Goal: Task Accomplishment & Management: Manage account settings

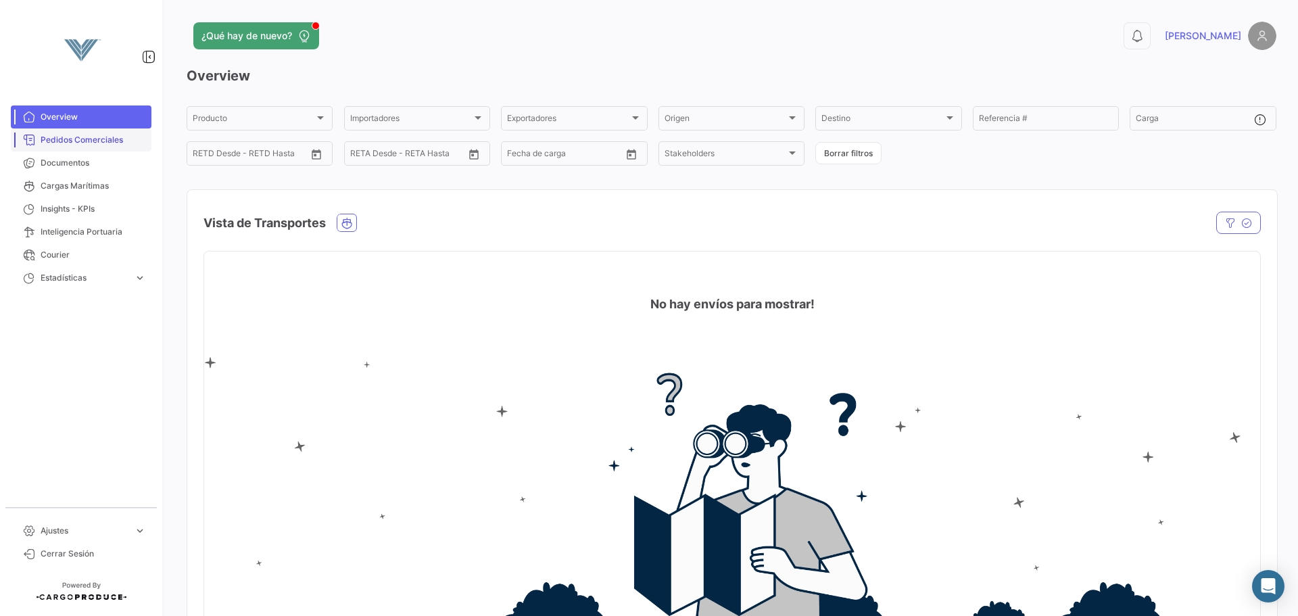
click at [111, 143] on span "Pedidos Comerciales" at bounding box center [93, 140] width 105 height 12
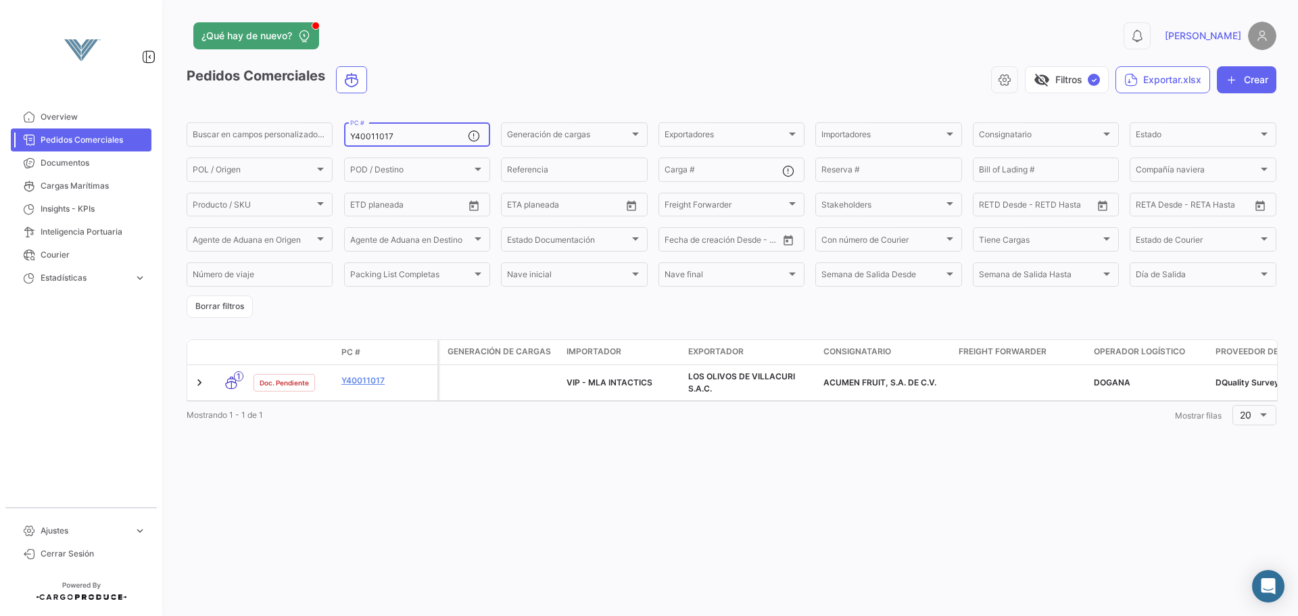
click at [419, 132] on input "Y40011017" at bounding box center [409, 136] width 118 height 9
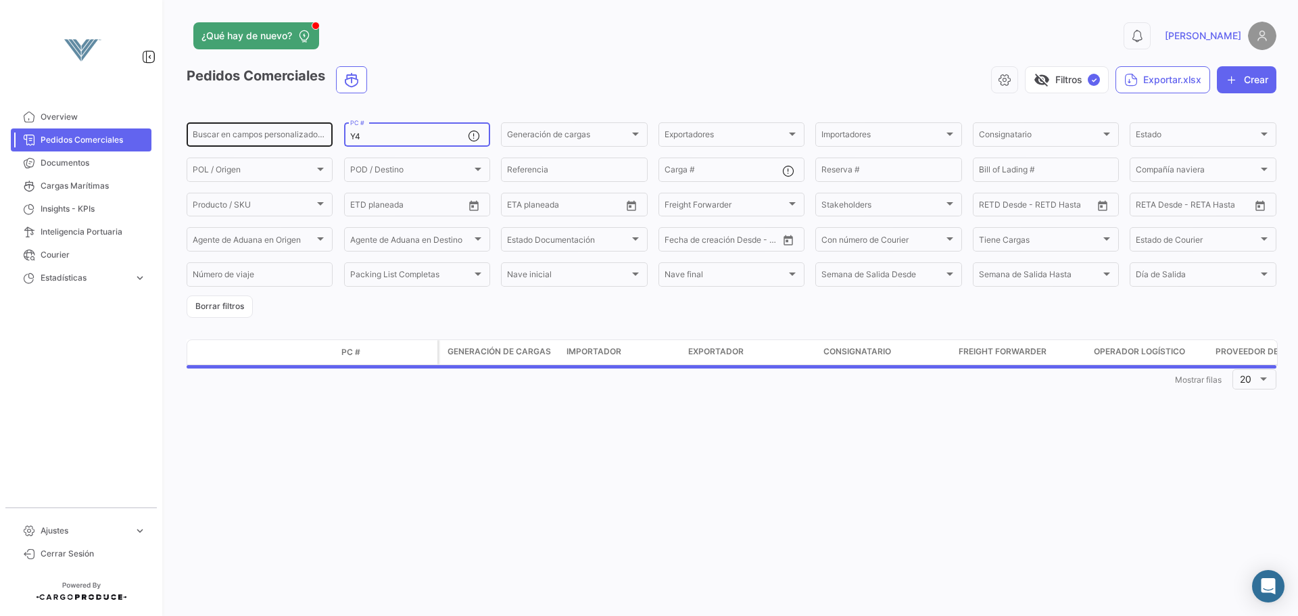
type input "Y"
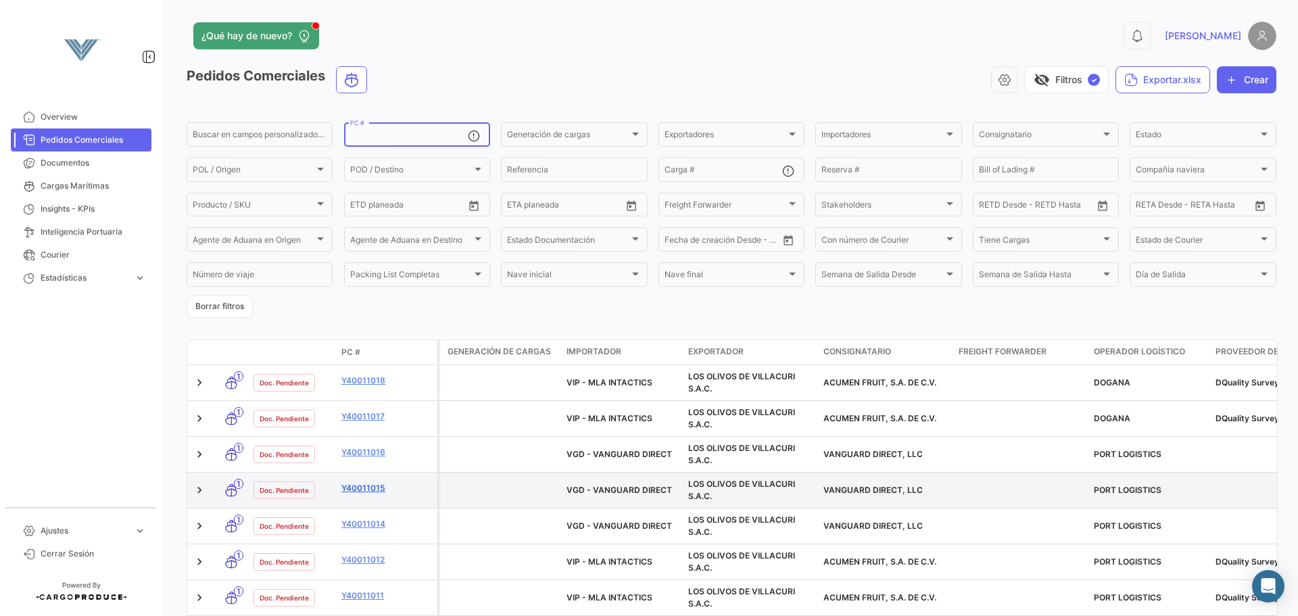
click at [362, 489] on link "Y40011015" at bounding box center [386, 488] width 91 height 12
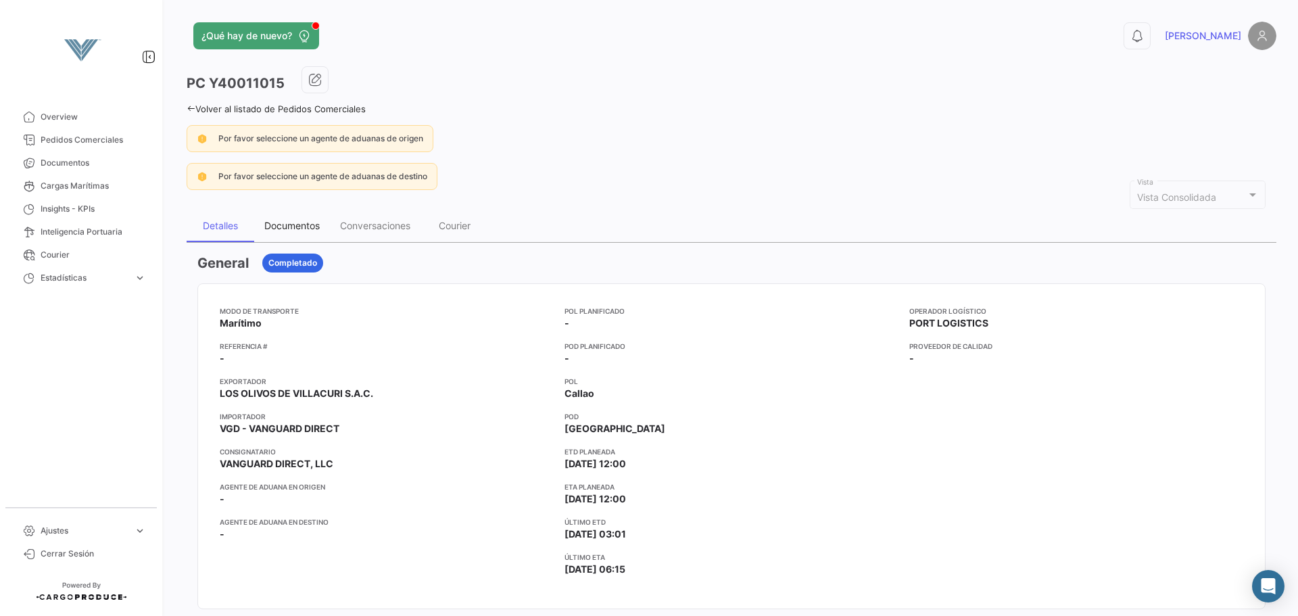
click at [311, 224] on div "Documentos" at bounding box center [291, 225] width 55 height 11
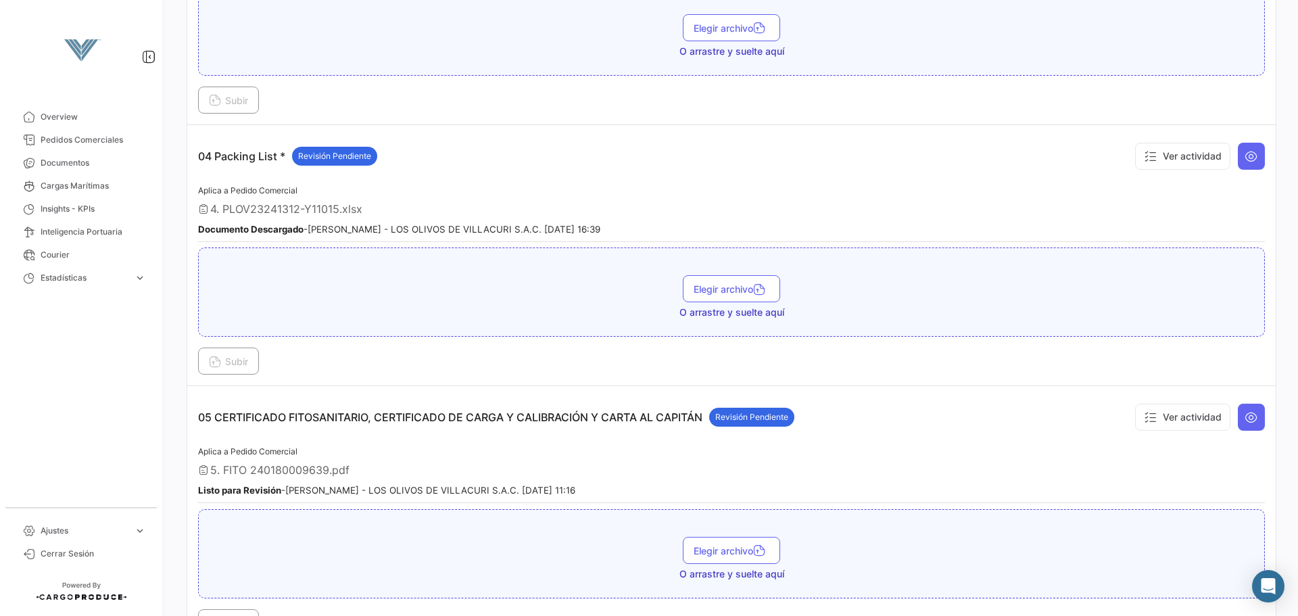
scroll to position [976, 0]
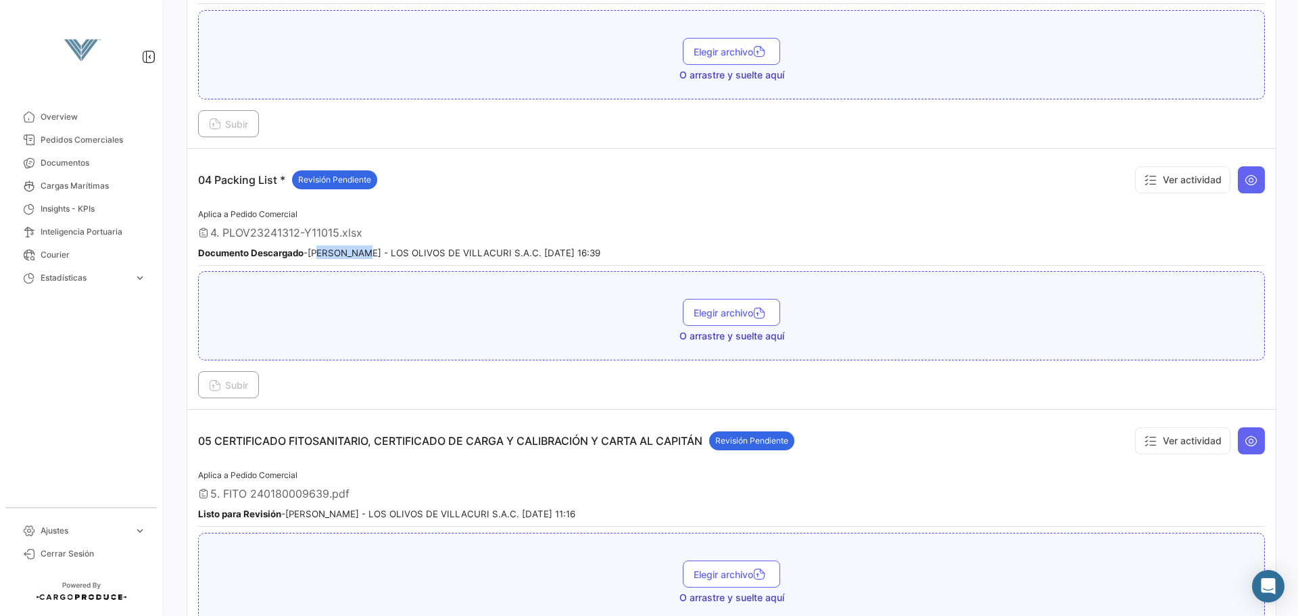
drag, startPoint x: 319, startPoint y: 252, endPoint x: 360, endPoint y: 254, distance: 40.6
click at [360, 254] on small "Documento Descargado - [PERSON_NAME] - LOS OLIVOS DE VILLACURI S.A.C. [DATE] 16…" at bounding box center [399, 252] width 402 height 11
click at [369, 252] on small "Documento Descargado - [PERSON_NAME] - LOS OLIVOS DE VILLACURI S.A.C. [DATE] 16…" at bounding box center [399, 252] width 402 height 11
drag, startPoint x: 320, startPoint y: 243, endPoint x: 367, endPoint y: 251, distance: 47.2
click at [367, 251] on div "Aplica a Pedido Comercial 4. PLOV23241312-Y11015.xlsx Documento Descargado - [P…" at bounding box center [731, 235] width 1067 height 59
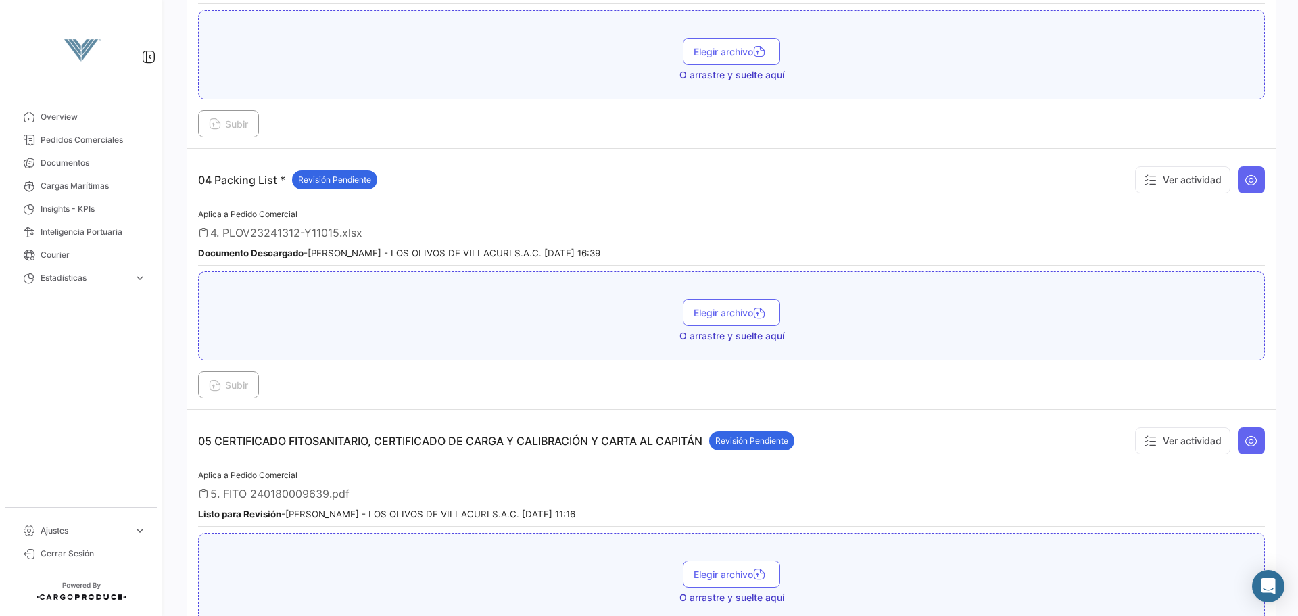
click at [412, 245] on div "Documento Descargado - [PERSON_NAME] - LOS OLIVOS DE VILLACURI S.A.C. [DATE] 16…" at bounding box center [731, 252] width 1067 height 14
drag, startPoint x: 292, startPoint y: 515, endPoint x: 371, endPoint y: 513, distance: 78.5
click at [348, 520] on div "Listo para Revisión - [PERSON_NAME] - LOS OLIVOS DE VILLACURI S.A.C. [DATE] 11:…" at bounding box center [731, 513] width 1067 height 14
click at [419, 506] on div "Aplica a Pedido Comercial 5. FITO 240180009639.pdf Listo para Revisión - [PERSO…" at bounding box center [731, 496] width 1067 height 59
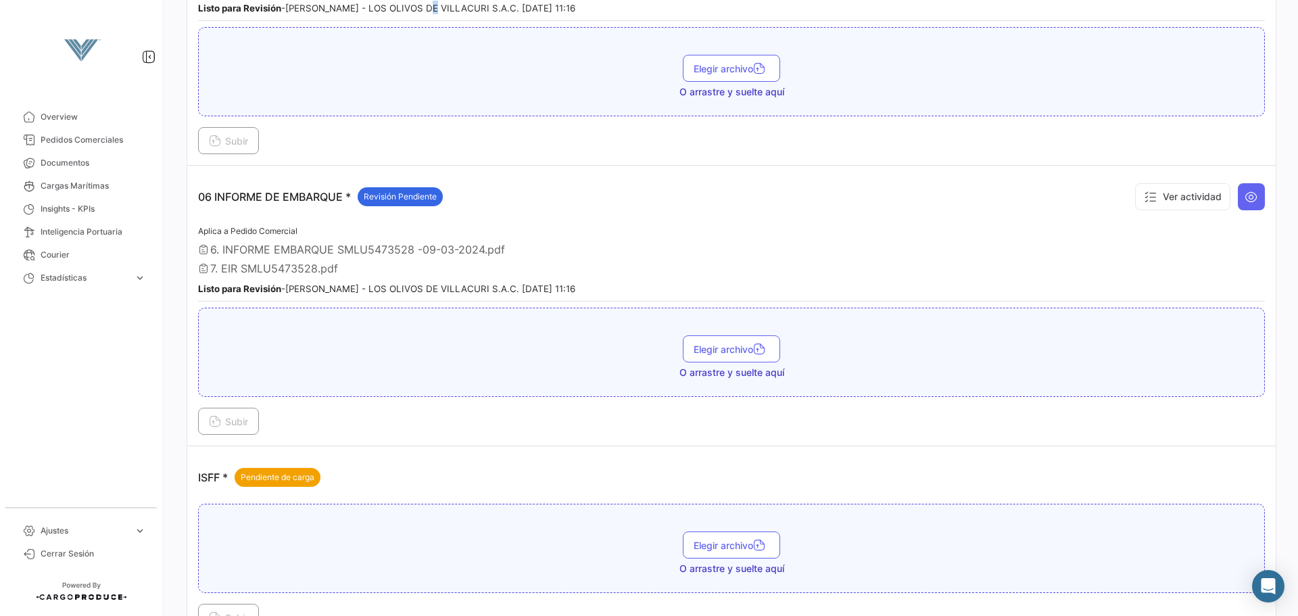
scroll to position [1585, 0]
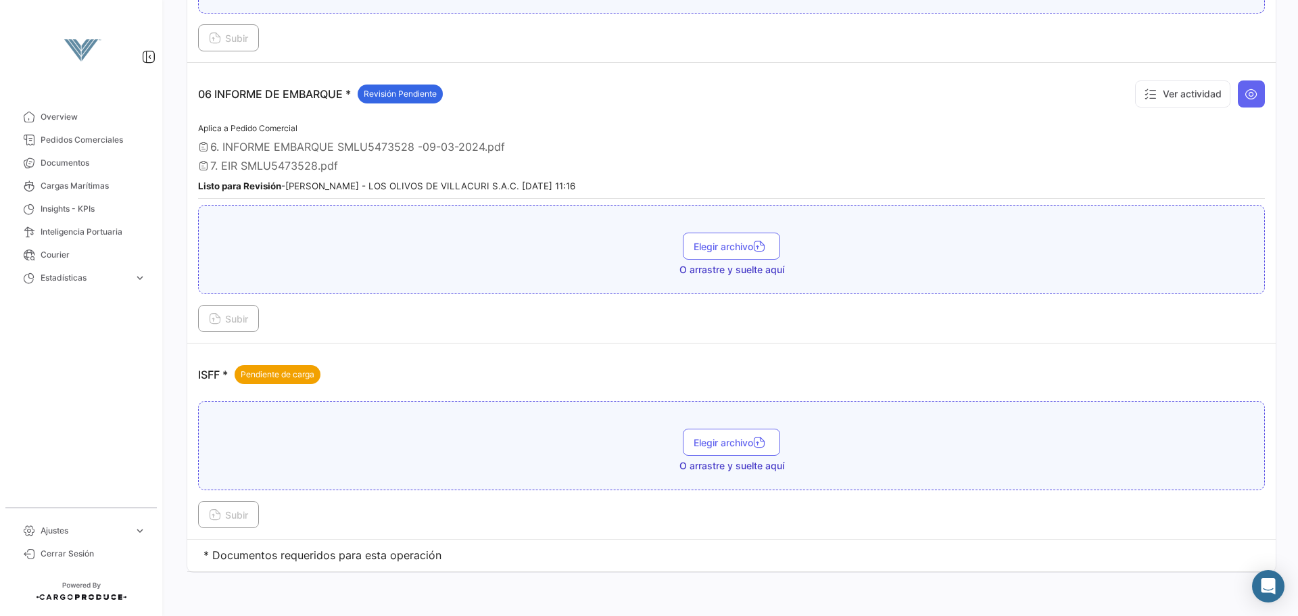
click at [562, 237] on div "Elegir archivo O arrastre y suelte aquí" at bounding box center [732, 255] width 1052 height 44
drag, startPoint x: 562, startPoint y: 237, endPoint x: 621, endPoint y: 149, distance: 106.7
click at [619, 149] on div "6. INFORME EMBARQUE SMLU5473528 -09-03-2024.pdf" at bounding box center [731, 147] width 1067 height 14
click at [388, 91] on span "Revisión Pendiente" at bounding box center [400, 94] width 73 height 12
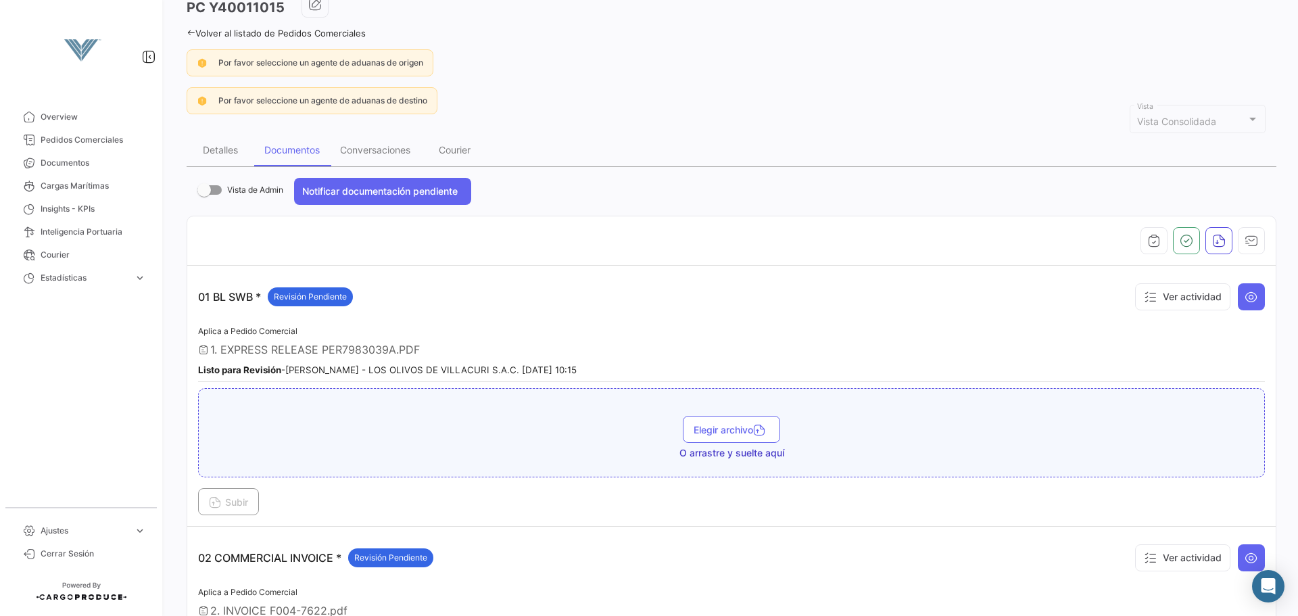
scroll to position [0, 0]
